Goal: Information Seeking & Learning: Learn about a topic

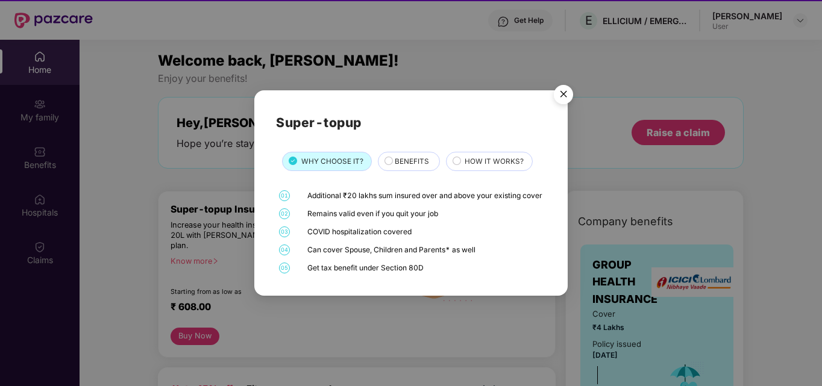
scroll to position [67, 0]
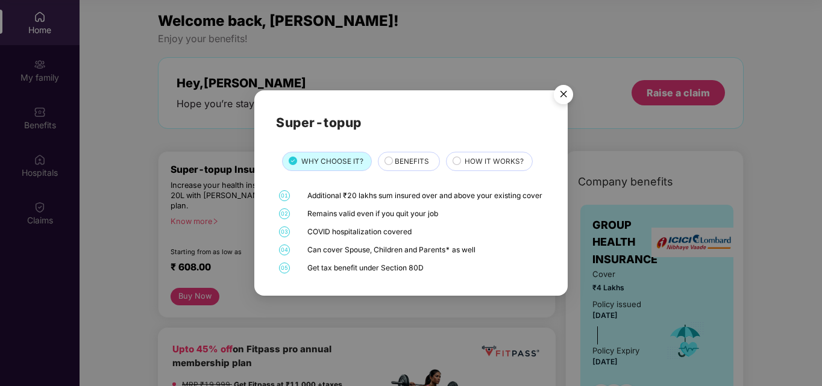
click at [429, 156] on div "BENEFITS" at bounding box center [411, 162] width 45 height 13
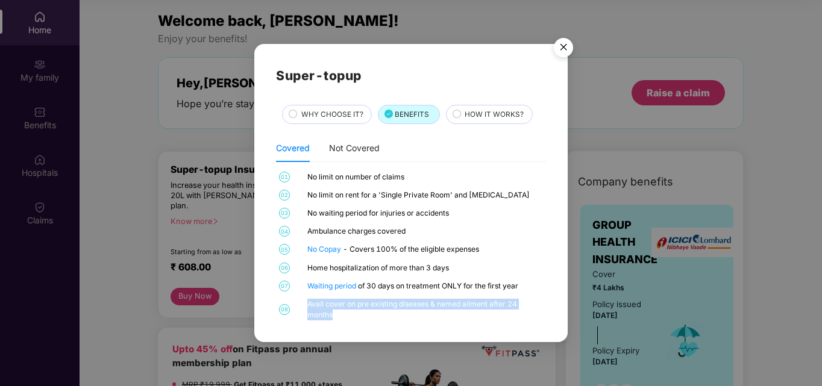
drag, startPoint x: 370, startPoint y: 314, endPoint x: 298, endPoint y: 303, distance: 73.2
click at [298, 303] on div "08 Avail cover on pre existing diseases & named ailment after 24 months" at bounding box center [410, 310] width 269 height 22
click at [352, 317] on div "Avail cover on pre existing diseases & named ailment after 24 months" at bounding box center [425, 310] width 236 height 22
click at [478, 112] on span "HOW IT WORKS?" at bounding box center [493, 114] width 59 height 11
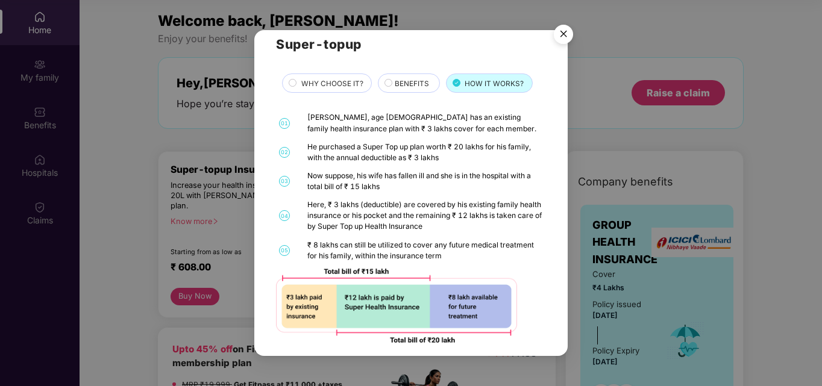
scroll to position [26, 0]
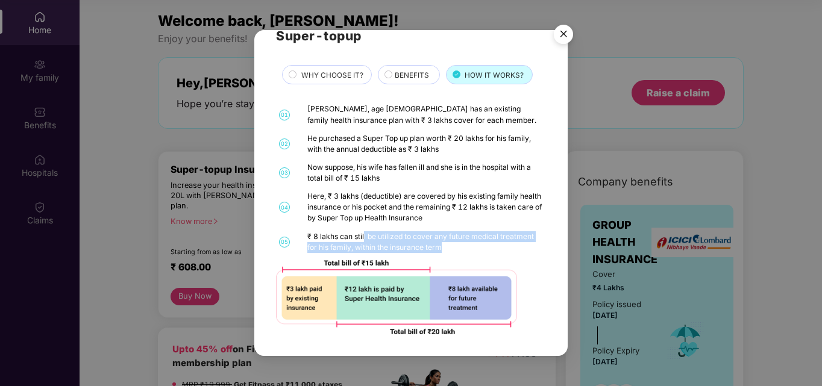
drag, startPoint x: 366, startPoint y: 237, endPoint x: 503, endPoint y: 252, distance: 137.6
click at [504, 252] on div "₹ 8 lakhs can still be utilized to cover any future medical treatment for his f…" at bounding box center [425, 242] width 236 height 22
click at [503, 252] on div "₹ 8 lakhs can still be utilized to cover any future medical treatment for his f…" at bounding box center [425, 242] width 236 height 22
drag, startPoint x: 450, startPoint y: 239, endPoint x: 307, endPoint y: 219, distance: 144.0
click at [307, 219] on div "01 [PERSON_NAME], age [DEMOGRAPHIC_DATA] has an existing family health insuranc…" at bounding box center [410, 219] width 269 height 230
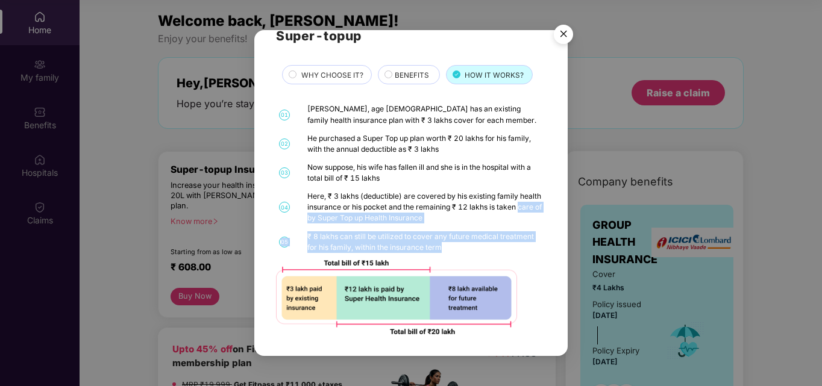
drag, startPoint x: 566, startPoint y: 31, endPoint x: 557, endPoint y: 42, distance: 14.1
click at [566, 33] on img "Close" at bounding box center [563, 36] width 34 height 34
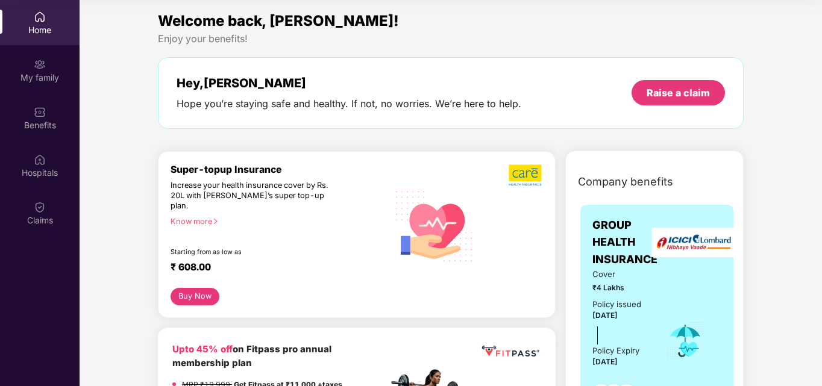
click at [199, 288] on button "Buy Now" at bounding box center [194, 296] width 49 height 17
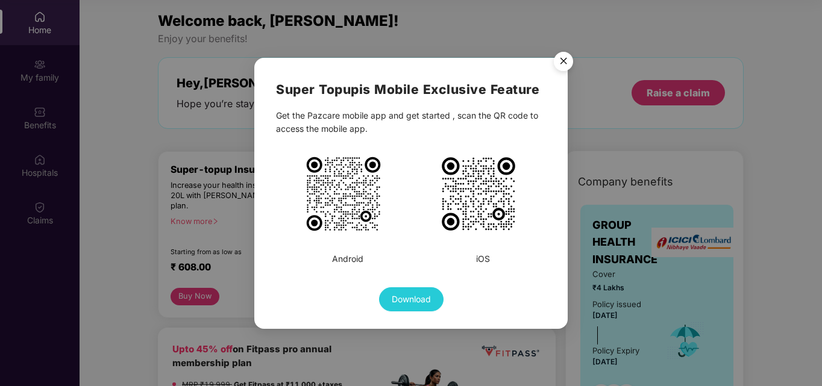
click at [554, 57] on img "Close" at bounding box center [563, 63] width 34 height 34
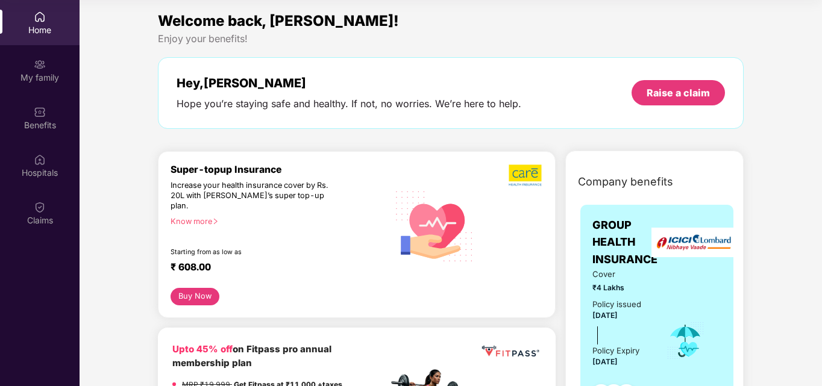
click at [183, 204] on div "Super-topup Insurance Increase your health insurance cover by Rs. 20L with [PER…" at bounding box center [278, 226] width 217 height 124
click at [184, 217] on div "Know more" at bounding box center [275, 221] width 210 height 8
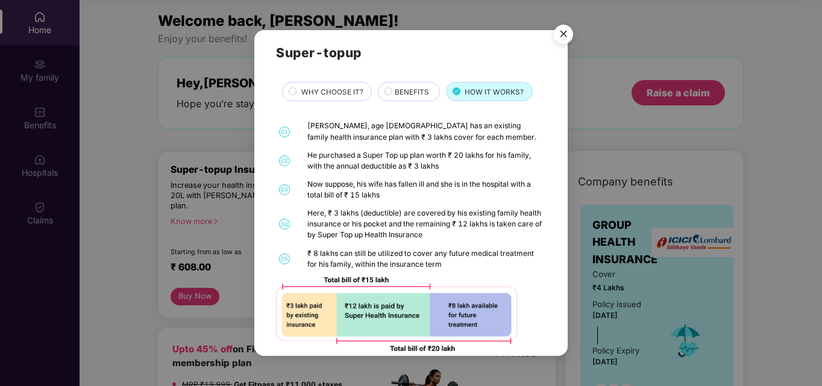
scroll to position [0, 0]
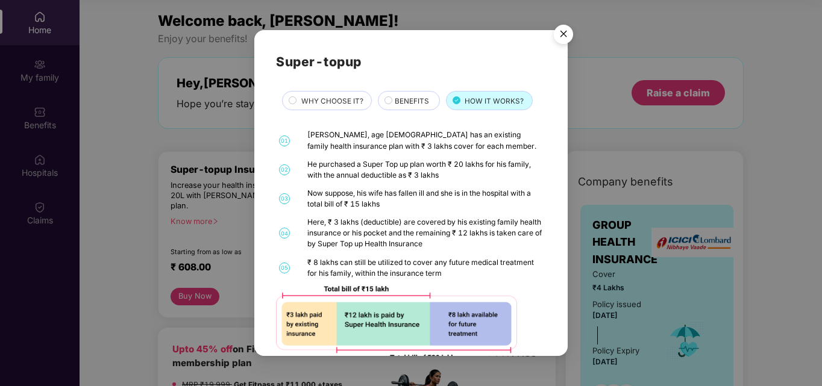
click at [360, 96] on span "WHY CHOOSE IT?" at bounding box center [332, 101] width 62 height 11
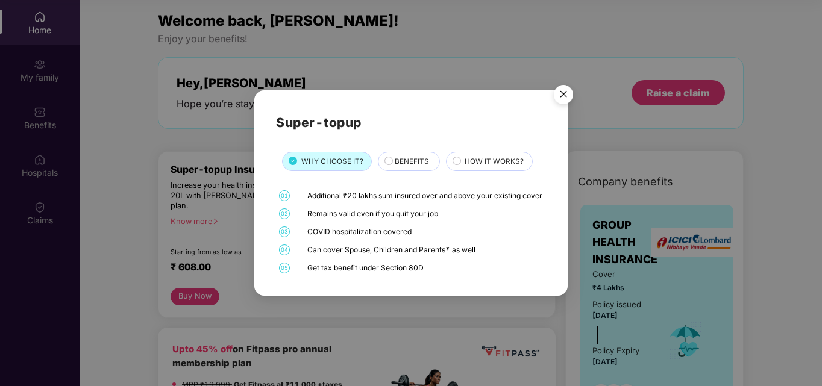
click at [417, 156] on span "BENEFITS" at bounding box center [412, 161] width 34 height 11
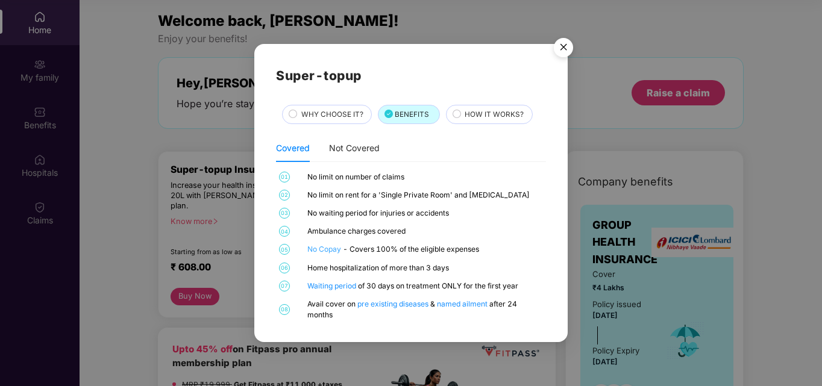
click at [326, 250] on link "No Copay" at bounding box center [325, 249] width 36 height 9
click at [345, 285] on link "Waiting period" at bounding box center [332, 285] width 51 height 9
click at [564, 46] on img "Close" at bounding box center [563, 50] width 34 height 34
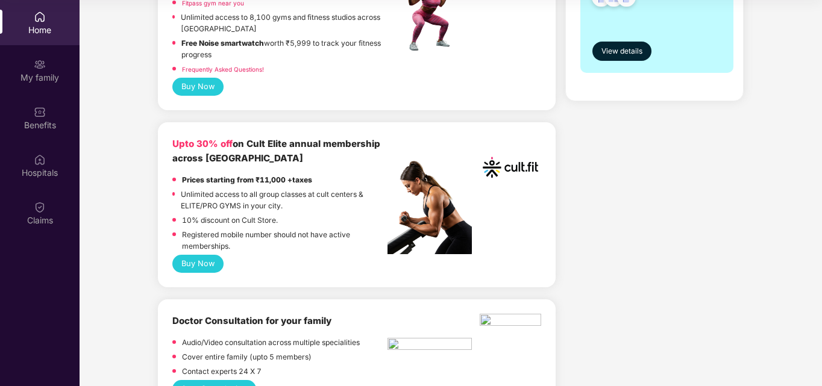
scroll to position [422, 0]
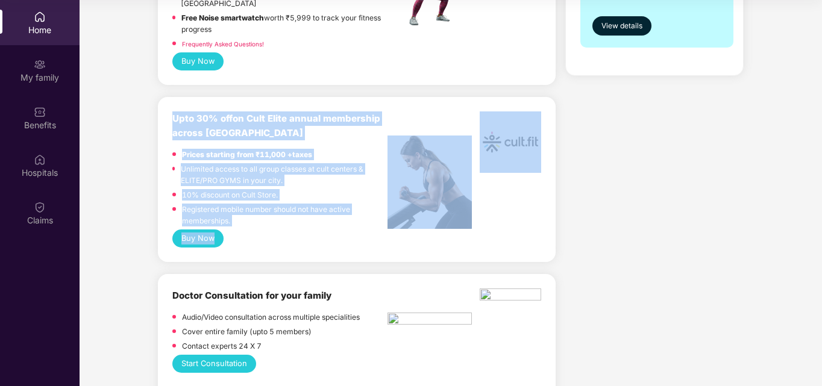
drag, startPoint x: 163, startPoint y: 107, endPoint x: 354, endPoint y: 226, distance: 224.9
click at [354, 226] on div "Upto 30% off on Cult Elite annual membership across India Prices starting from …" at bounding box center [357, 179] width 398 height 165
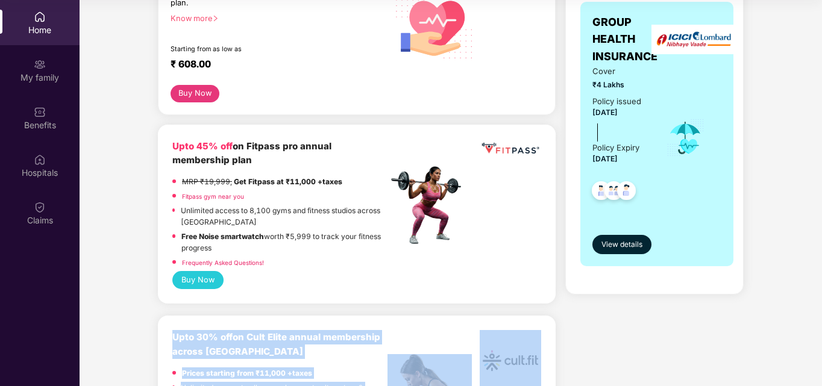
scroll to position [0, 0]
